Goal: Communication & Community: Ask a question

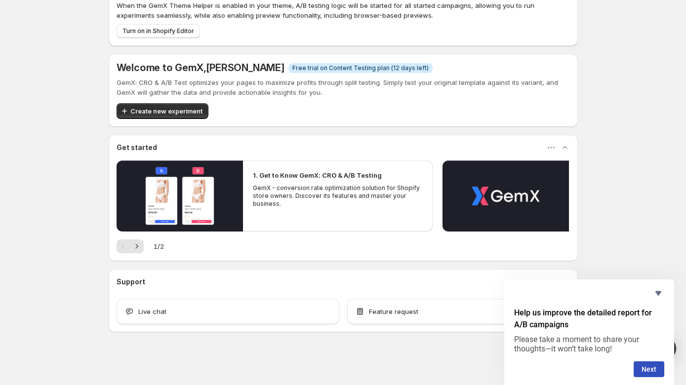
scroll to position [38, 0]
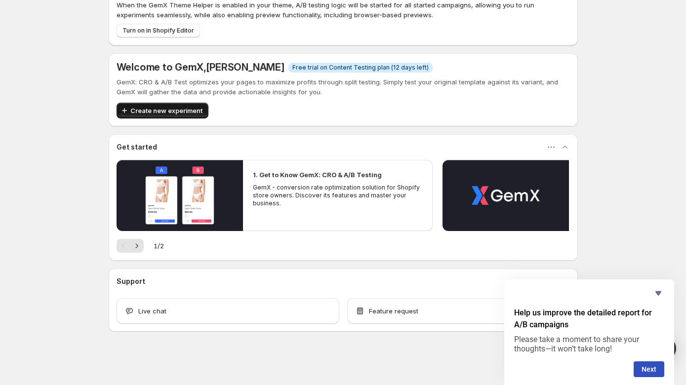
click at [150, 109] on span "Create new experiment" at bounding box center [166, 111] width 72 height 10
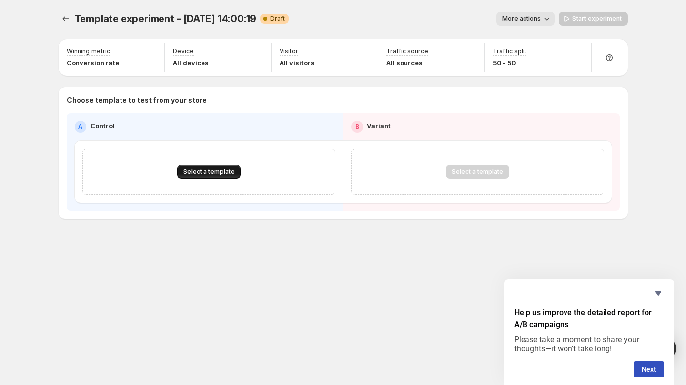
click at [234, 174] on button "Select a template" at bounding box center [208, 172] width 63 height 14
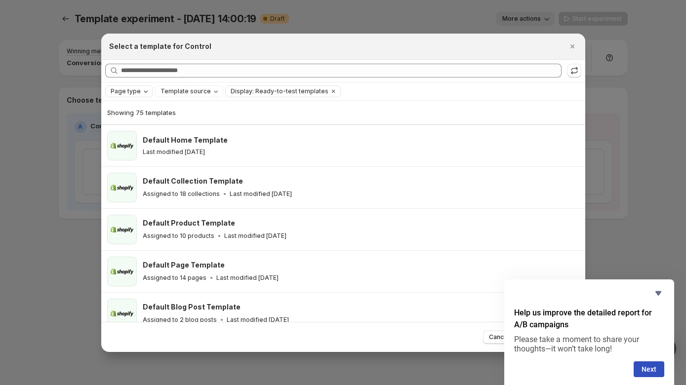
click at [139, 87] on div "Page type" at bounding box center [130, 91] width 41 height 10
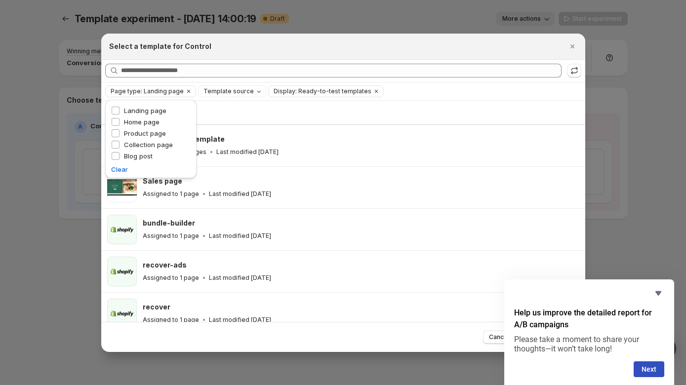
click at [261, 106] on div "Showing 22 templates" at bounding box center [343, 113] width 472 height 24
click at [185, 90] on icon "Clear" at bounding box center [189, 91] width 8 height 8
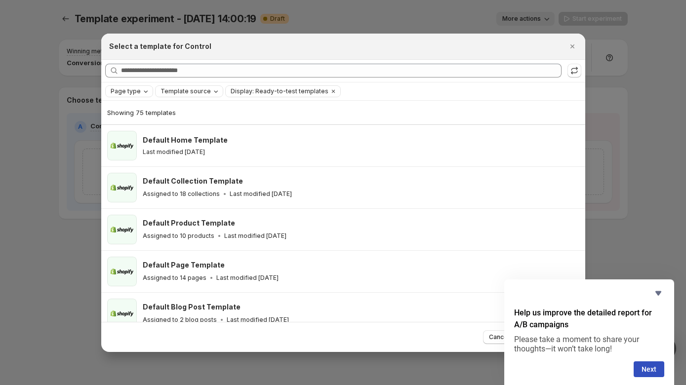
click at [212, 90] on icon "Template source" at bounding box center [216, 91] width 8 height 8
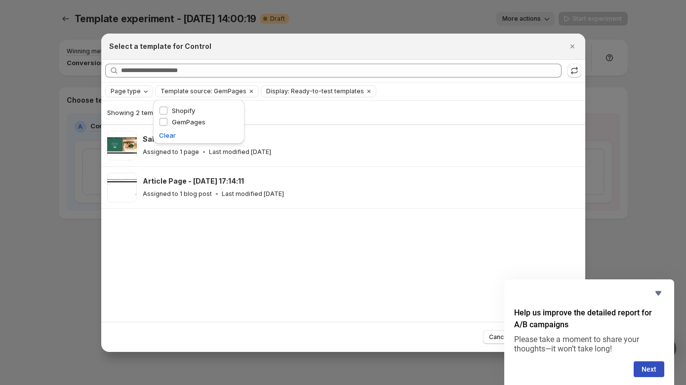
click at [196, 233] on div "Showing 2 templates Sales page Assigned to 1 page Last modified [DATE] Article …" at bounding box center [343, 211] width 484 height 221
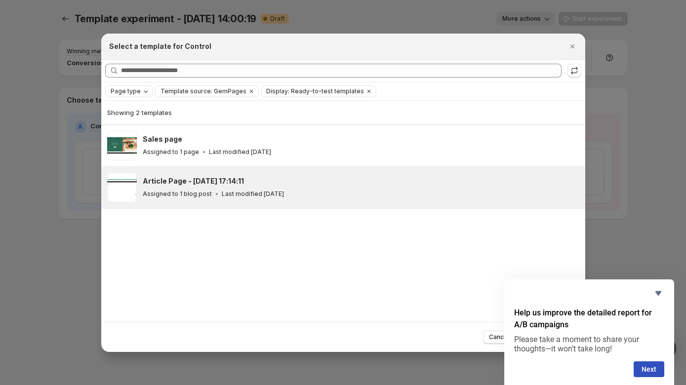
click at [198, 198] on div "Assigned to 1 blog post Last modified [DATE]" at bounding box center [360, 194] width 434 height 10
click at [650, 371] on button "Next" at bounding box center [649, 370] width 31 height 16
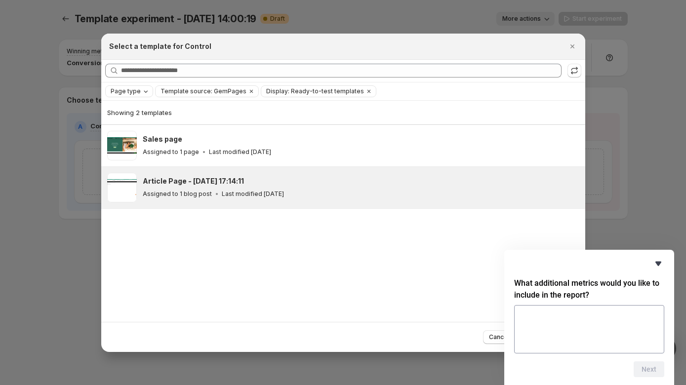
click at [659, 266] on icon "Hide survey" at bounding box center [659, 264] width 6 height 4
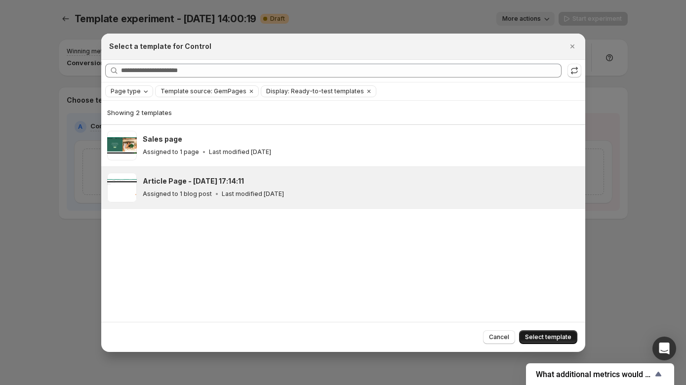
click at [542, 335] on span "Select template" at bounding box center [548, 337] width 46 height 8
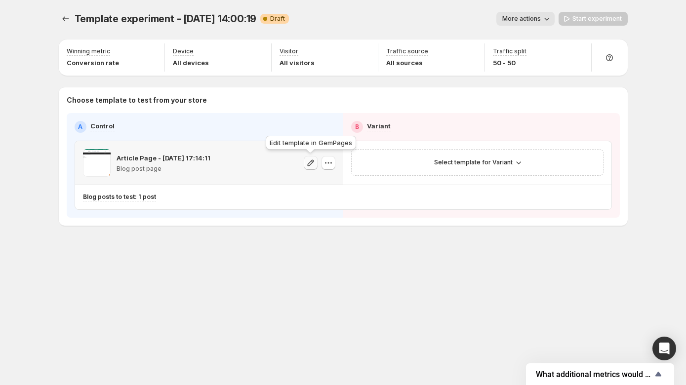
click at [309, 162] on icon "button" at bounding box center [311, 163] width 10 height 10
click at [328, 164] on icon "button" at bounding box center [329, 163] width 10 height 10
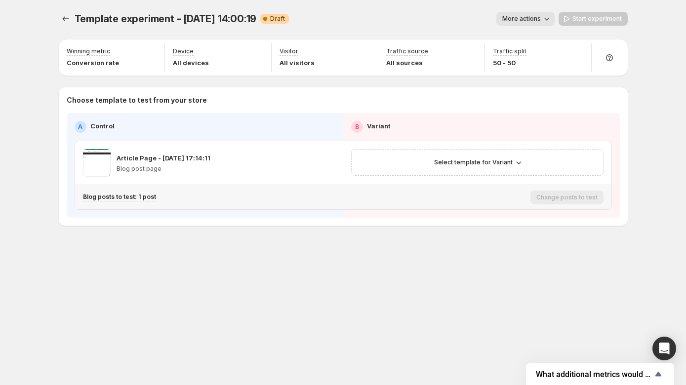
click at [199, 189] on div "Blog posts to test: 1 post" at bounding box center [305, 197] width 444 height 16
click at [67, 19] on icon "Experiments" at bounding box center [65, 18] width 6 height 5
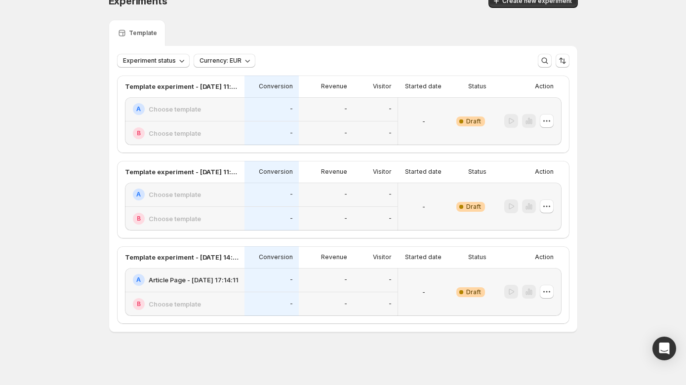
scroll to position [18, 0]
click at [546, 121] on icon "button" at bounding box center [546, 120] width 1 height 1
click at [531, 188] on span "Delete" at bounding box center [539, 191] width 20 height 8
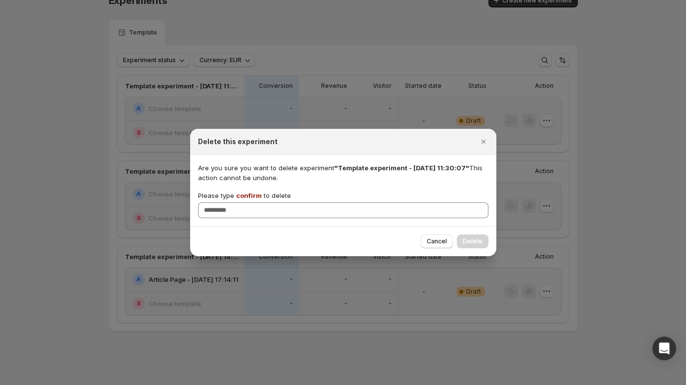
click at [475, 240] on div "Cancel Delete" at bounding box center [455, 242] width 68 height 14
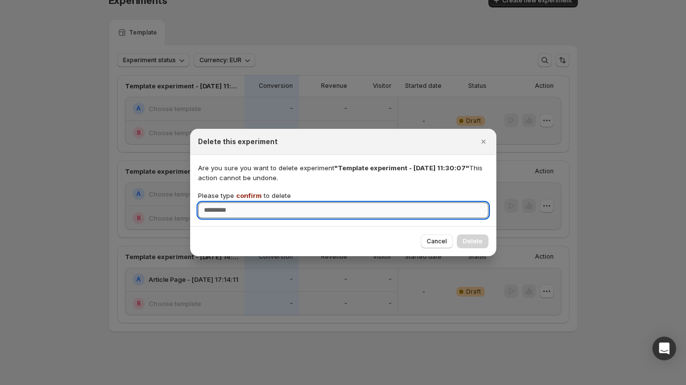
click at [449, 212] on input "Please type confirm to delete" at bounding box center [343, 211] width 291 height 16
type input "*******"
click at [471, 242] on span "Delete" at bounding box center [473, 242] width 20 height 8
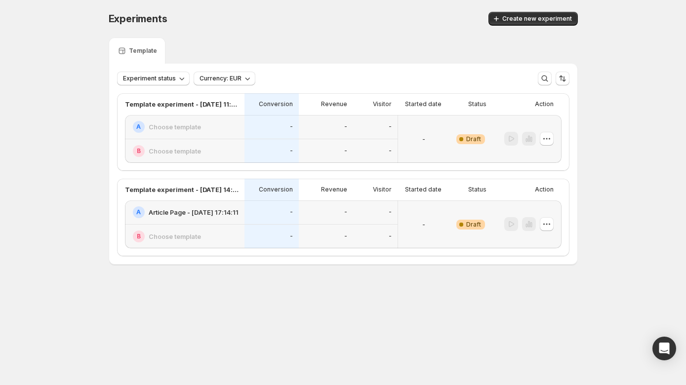
scroll to position [0, 0]
click at [145, 79] on span "Experiment status" at bounding box center [149, 79] width 53 height 8
click at [501, 17] on icon "button" at bounding box center [497, 19] width 10 height 10
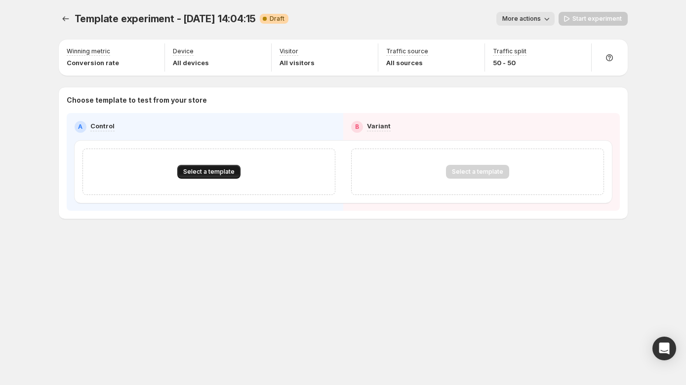
click at [214, 174] on span "Select a template" at bounding box center [208, 172] width 51 height 8
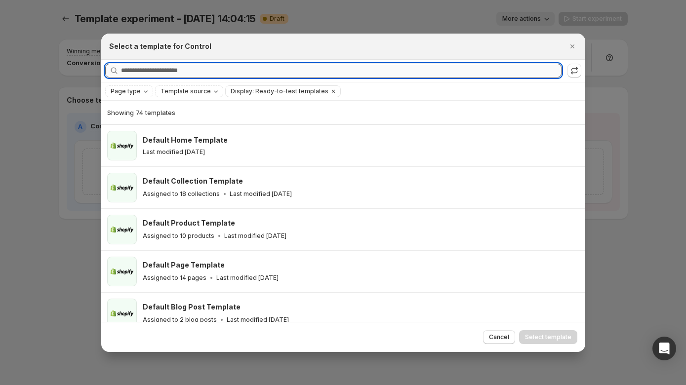
click at [167, 70] on input "Searching all templates" at bounding box center [341, 71] width 441 height 14
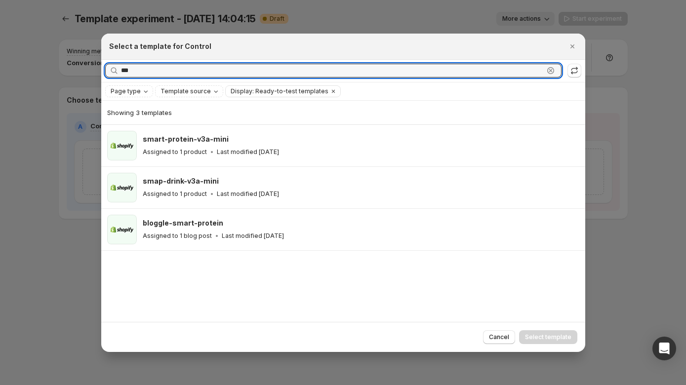
type input "***"
click at [550, 71] on icon ":r4f:" at bounding box center [551, 71] width 10 height 10
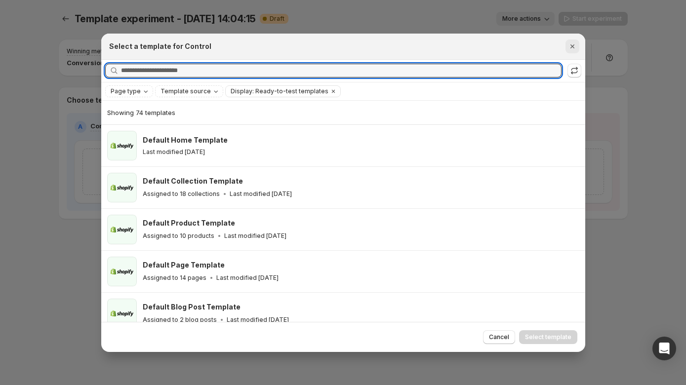
click at [573, 45] on icon "Close" at bounding box center [572, 46] width 4 height 4
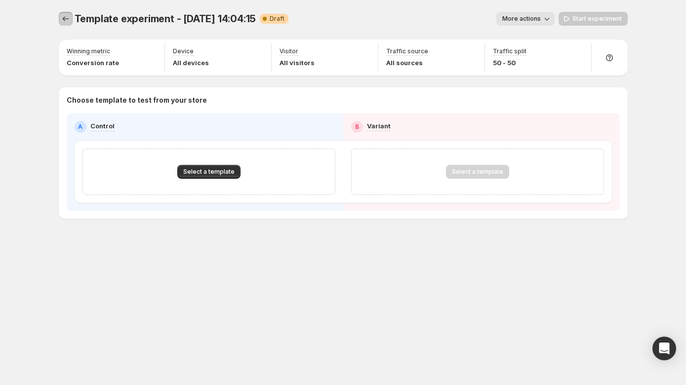
click at [64, 17] on icon "Experiments" at bounding box center [66, 19] width 10 height 10
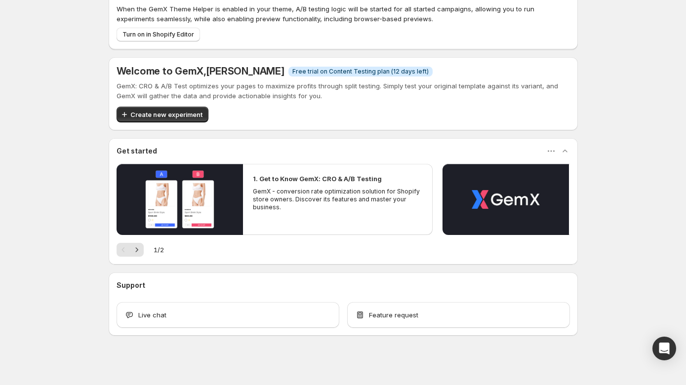
scroll to position [38, 0]
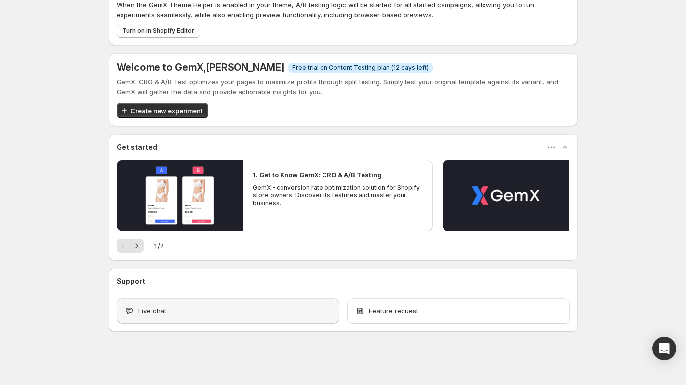
click at [244, 308] on div "Live chat" at bounding box center [228, 311] width 207 height 10
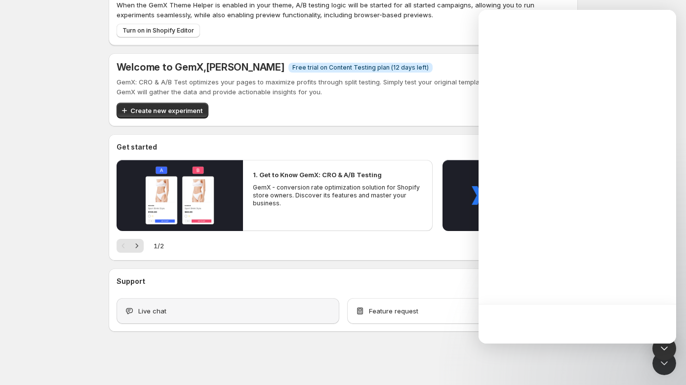
scroll to position [0, 0]
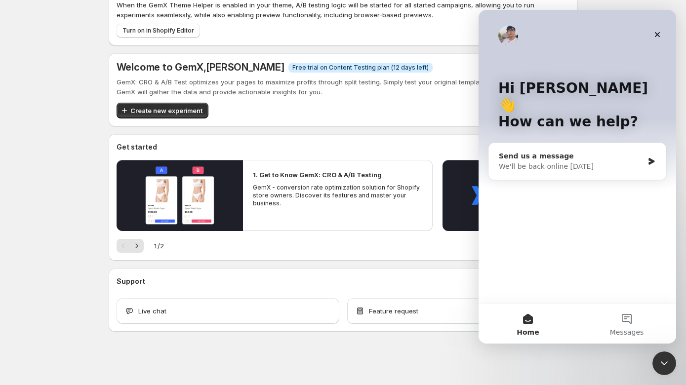
click at [574, 151] on div "Send us a message" at bounding box center [571, 156] width 145 height 10
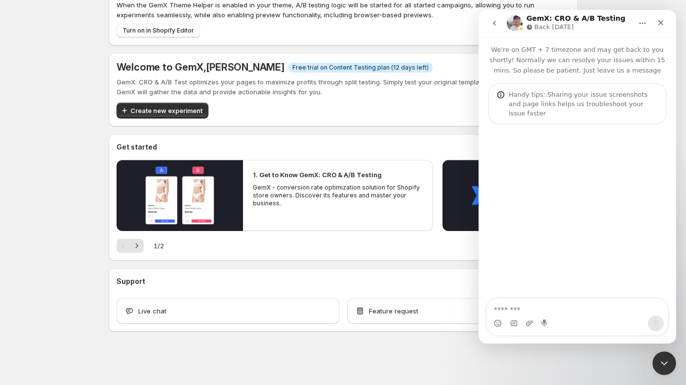
click at [548, 303] on textarea "Message…" at bounding box center [577, 307] width 181 height 17
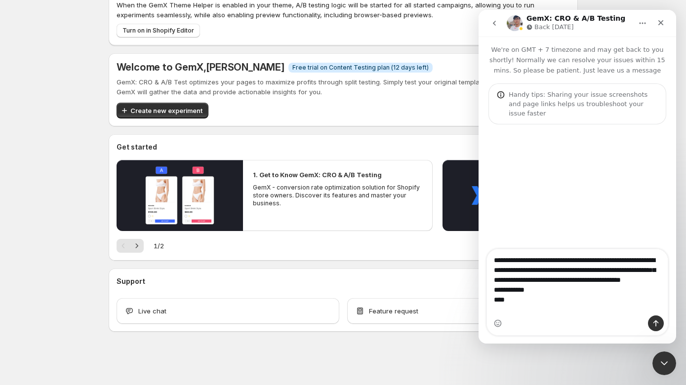
click at [495, 303] on textarea "**********" at bounding box center [577, 283] width 181 height 66
click at [494, 300] on textarea "**********" at bounding box center [577, 283] width 181 height 66
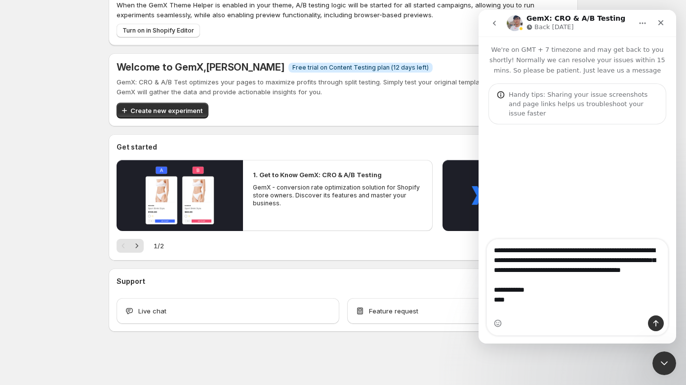
click at [510, 250] on textarea "**********" at bounding box center [577, 278] width 181 height 76
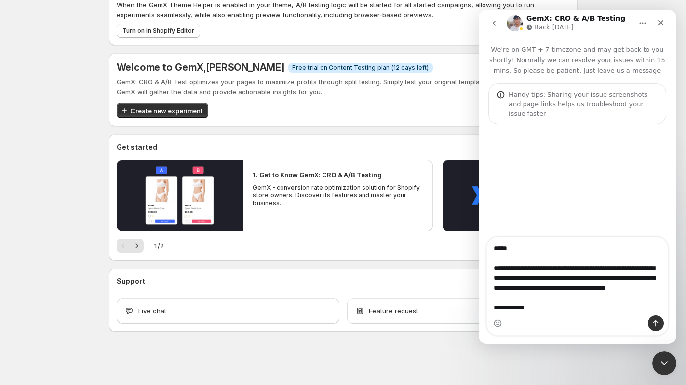
scroll to position [18, 0]
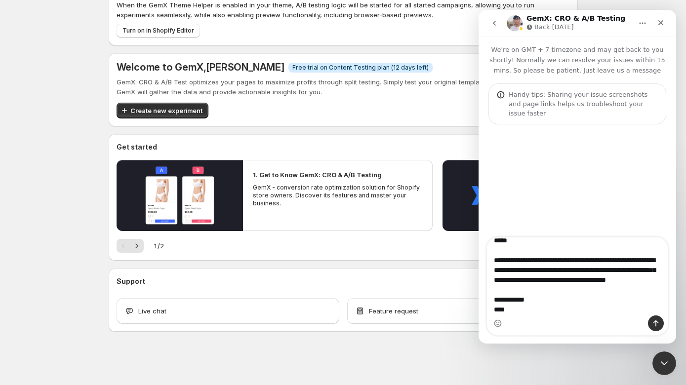
click at [531, 312] on textarea "**********" at bounding box center [577, 277] width 181 height 78
click at [536, 311] on textarea "**********" at bounding box center [577, 277] width 181 height 78
type textarea "**********"
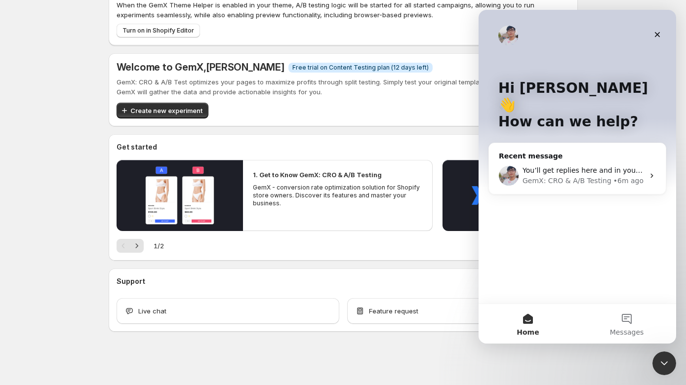
scroll to position [0, 0]
click at [573, 176] on div "GemX: CRO & A/B Testing" at bounding box center [565, 181] width 85 height 10
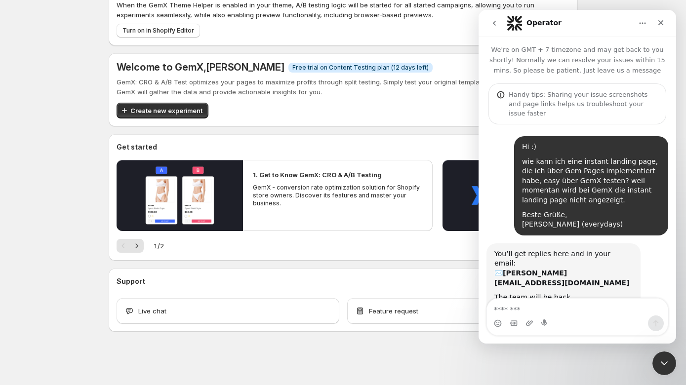
scroll to position [11, 0]
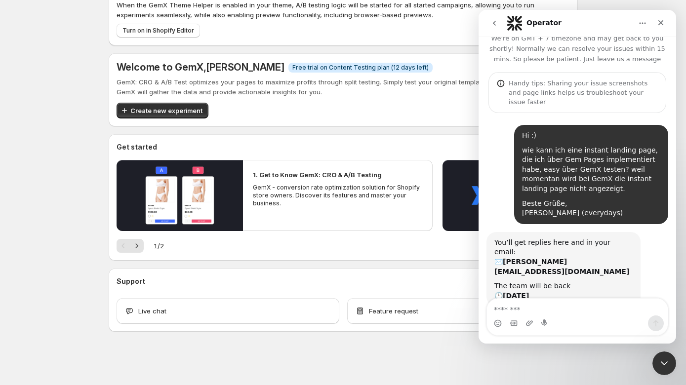
click at [635, 0] on div "Enable GemX: CRO & A/B Test in your theme When the GemX Theme Helper is enabled…" at bounding box center [343, 173] width 686 height 423
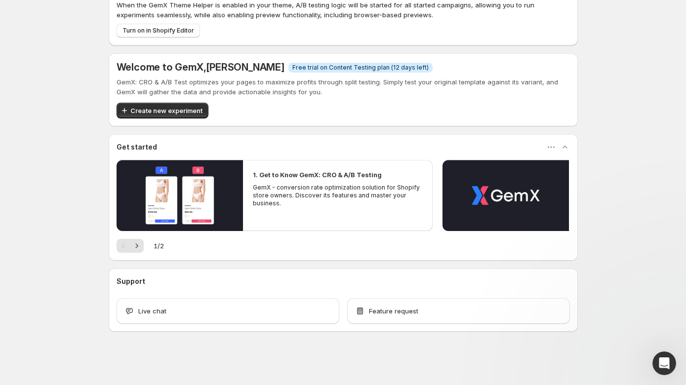
scroll to position [0, 0]
